Goal: Information Seeking & Learning: Check status

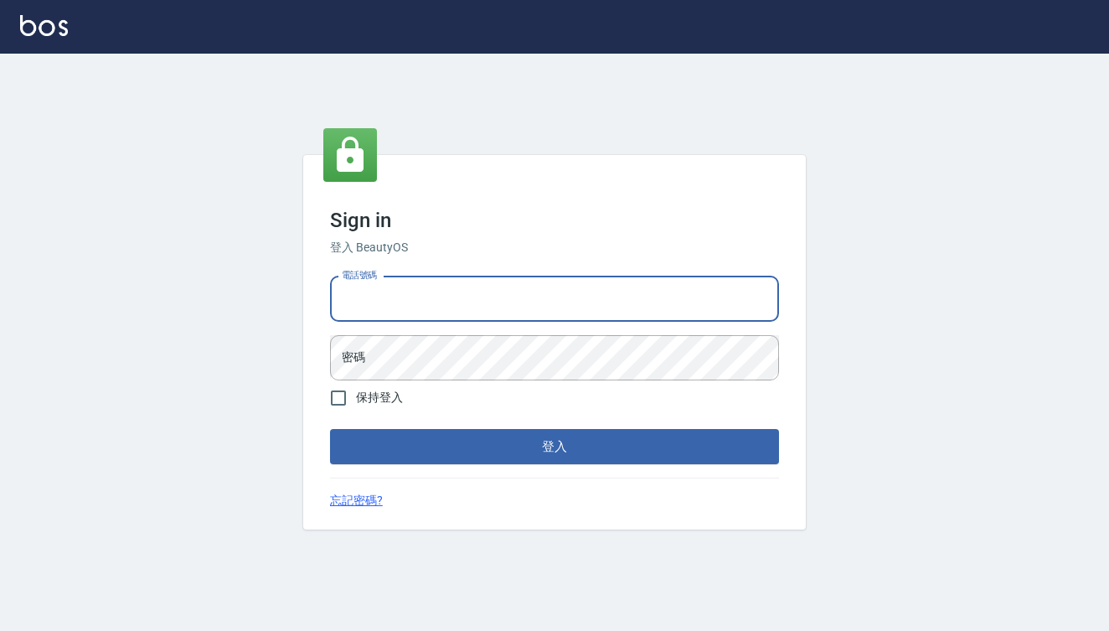
type input "0909291021"
click at [555, 447] on button "登入" at bounding box center [554, 446] width 449 height 35
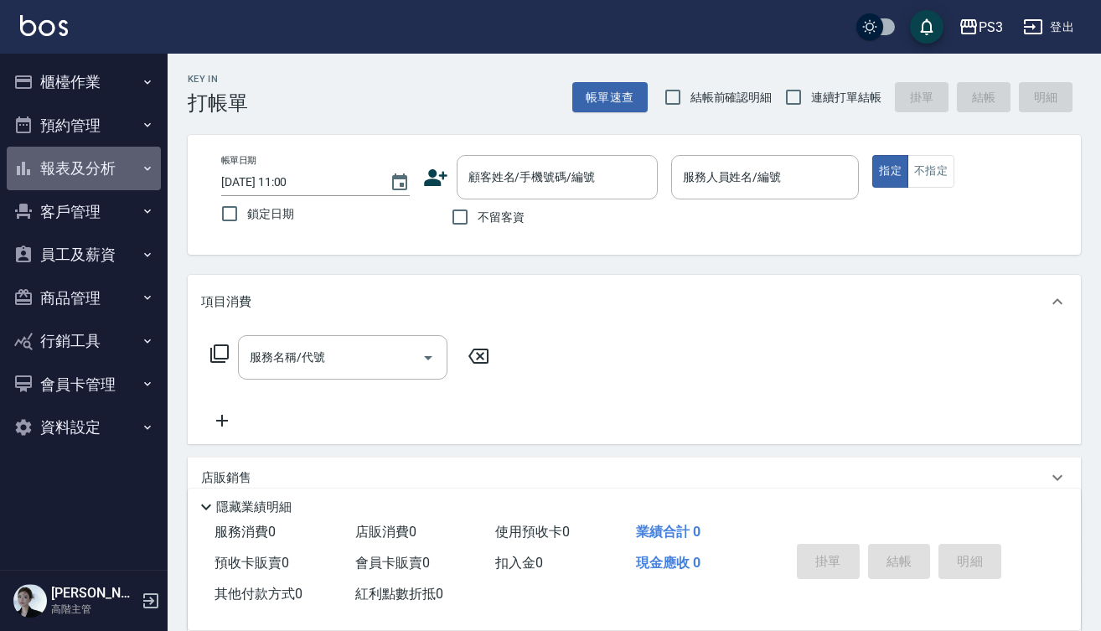
click at [89, 156] on button "報表及分析" at bounding box center [84, 169] width 154 height 44
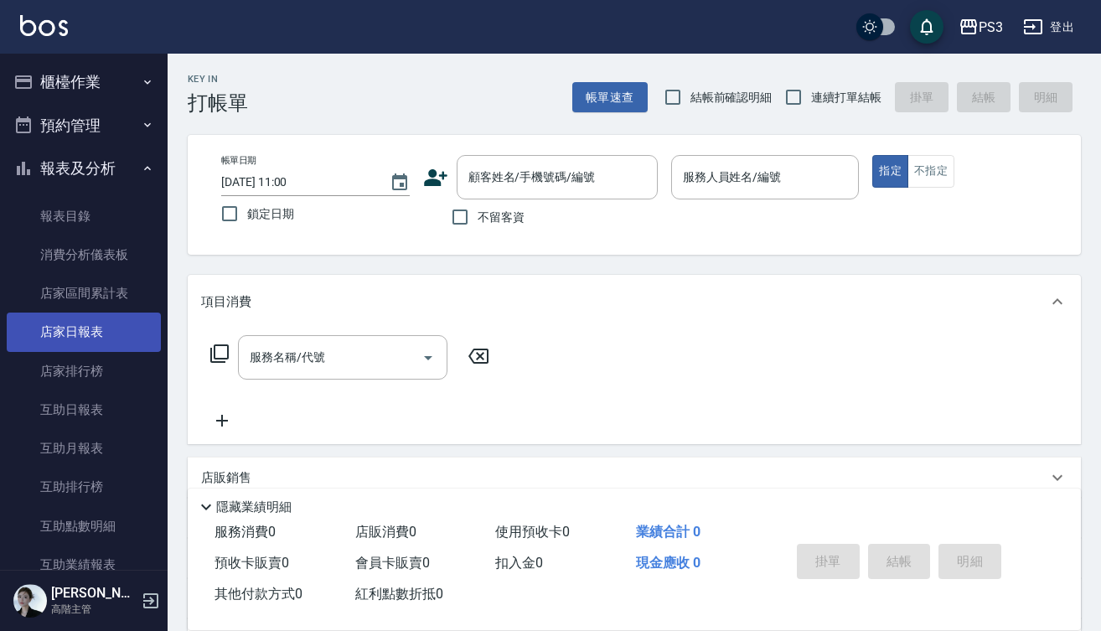
click at [102, 336] on link "店家日報表" at bounding box center [84, 331] width 154 height 39
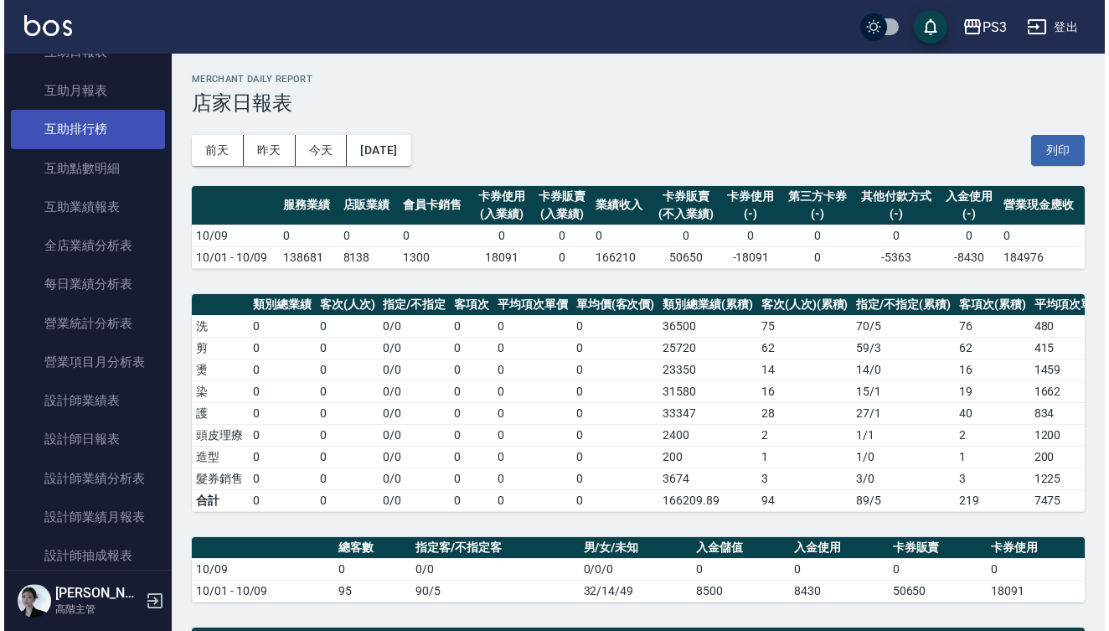
scroll to position [360, 0]
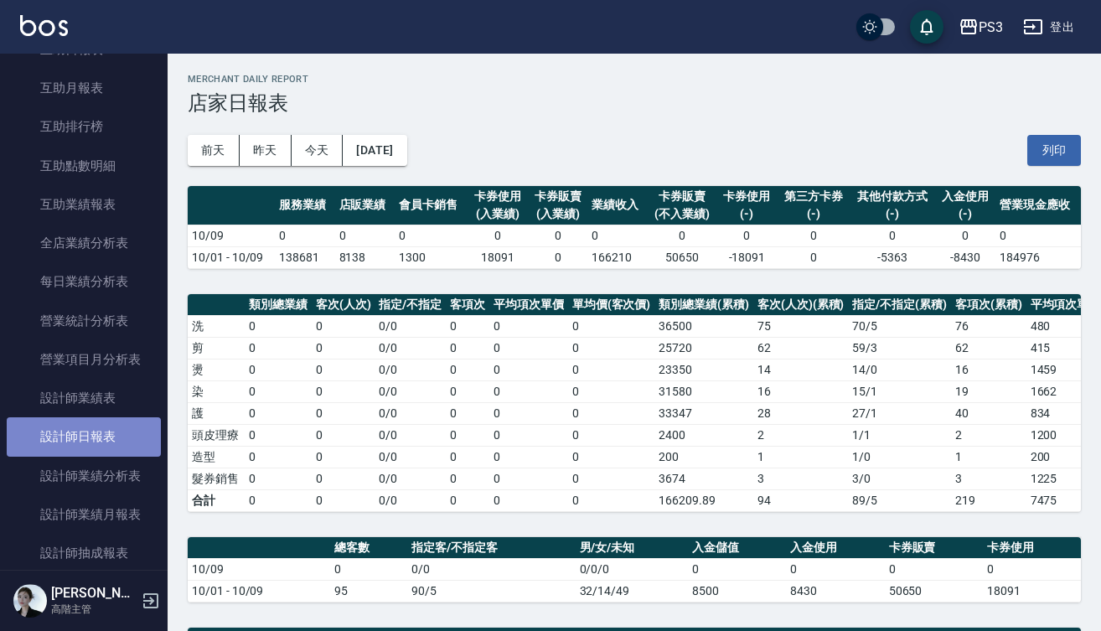
click at [102, 431] on link "設計師日報表" at bounding box center [84, 436] width 154 height 39
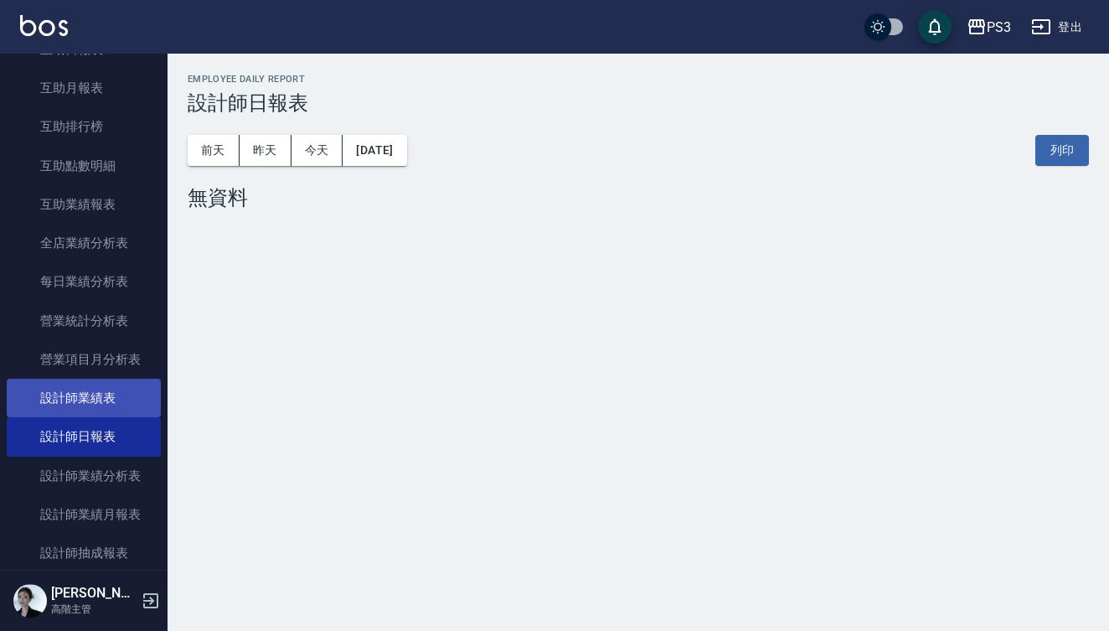
click at [113, 395] on link "設計師業績表" at bounding box center [84, 398] width 154 height 39
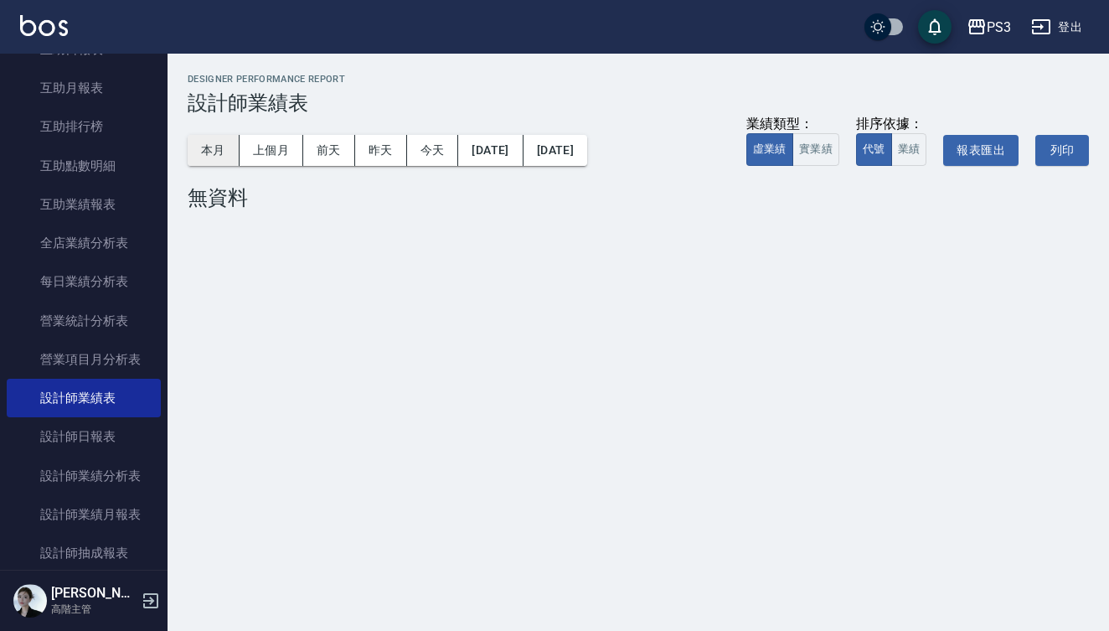
click at [213, 136] on button "本月" at bounding box center [214, 150] width 52 height 31
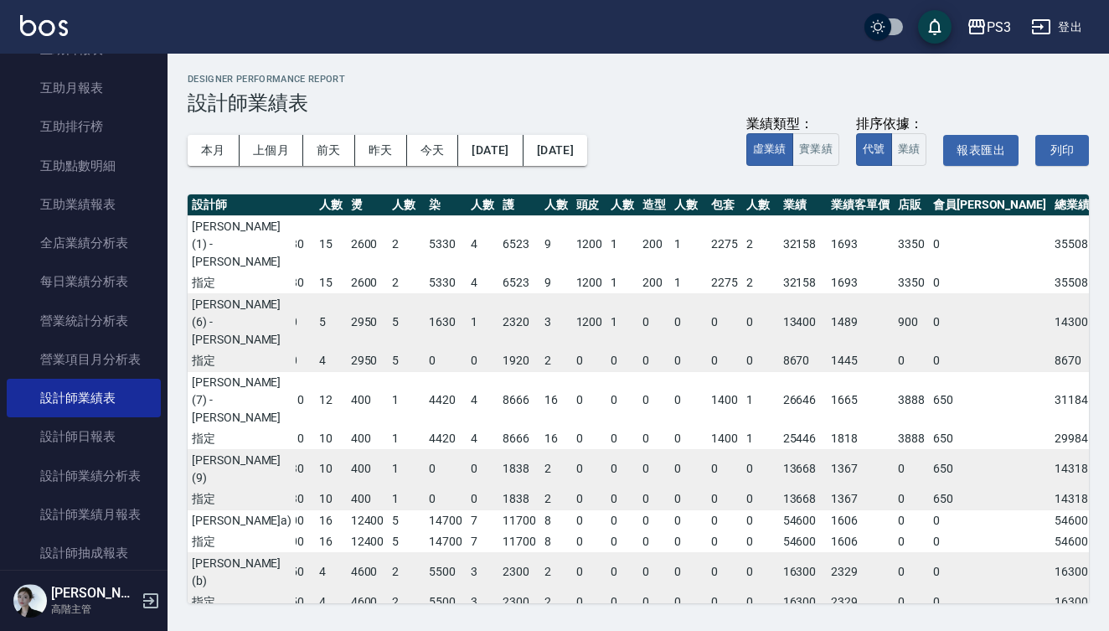
click at [827, 498] on td "1367" at bounding box center [860, 499] width 67 height 22
